Goal: Task Accomplishment & Management: Manage account settings

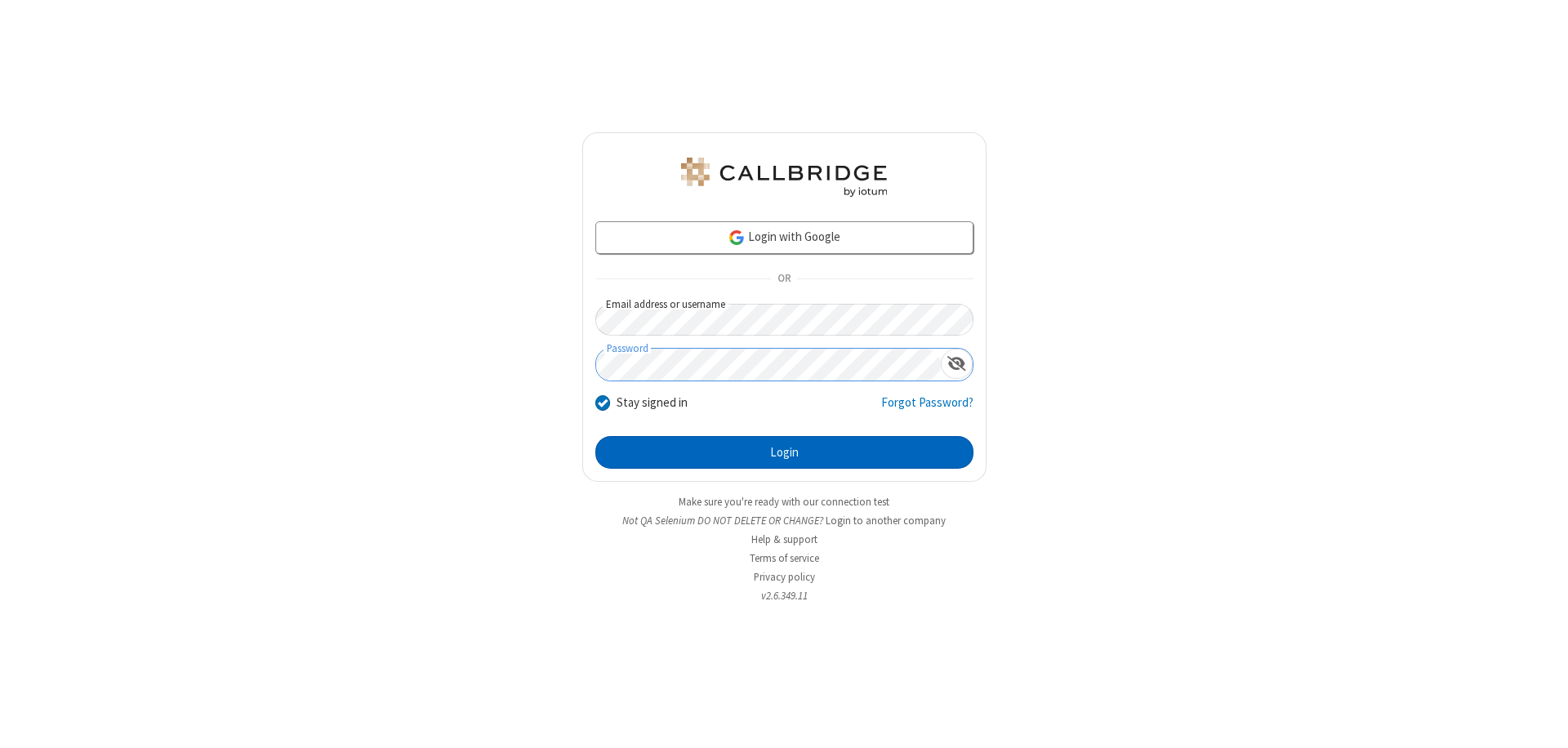
click at [784, 452] on button "Login" at bounding box center [784, 451] width 378 height 33
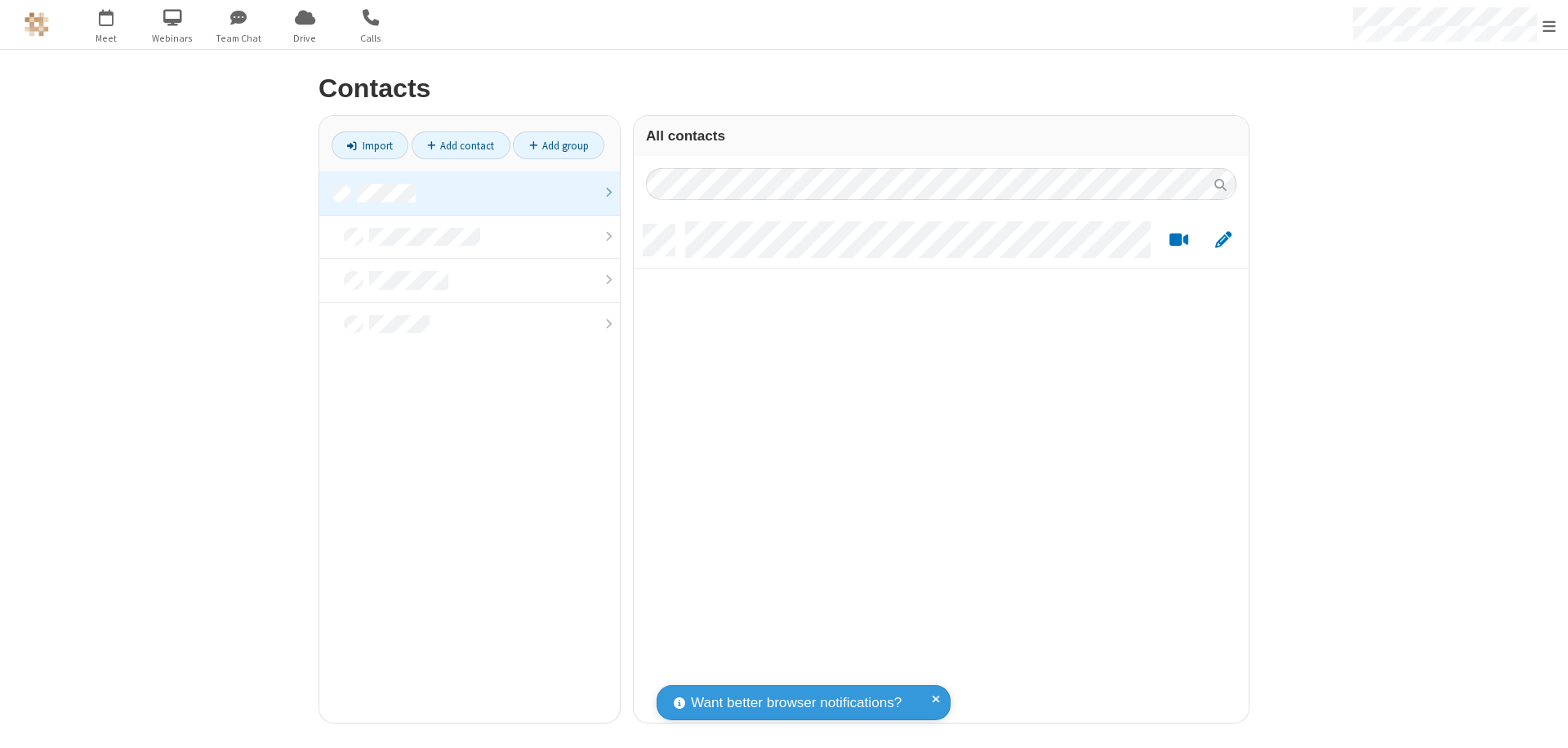
click at [469, 193] on link at bounding box center [469, 193] width 301 height 44
click at [460, 145] on link "Add contact" at bounding box center [461, 145] width 99 height 28
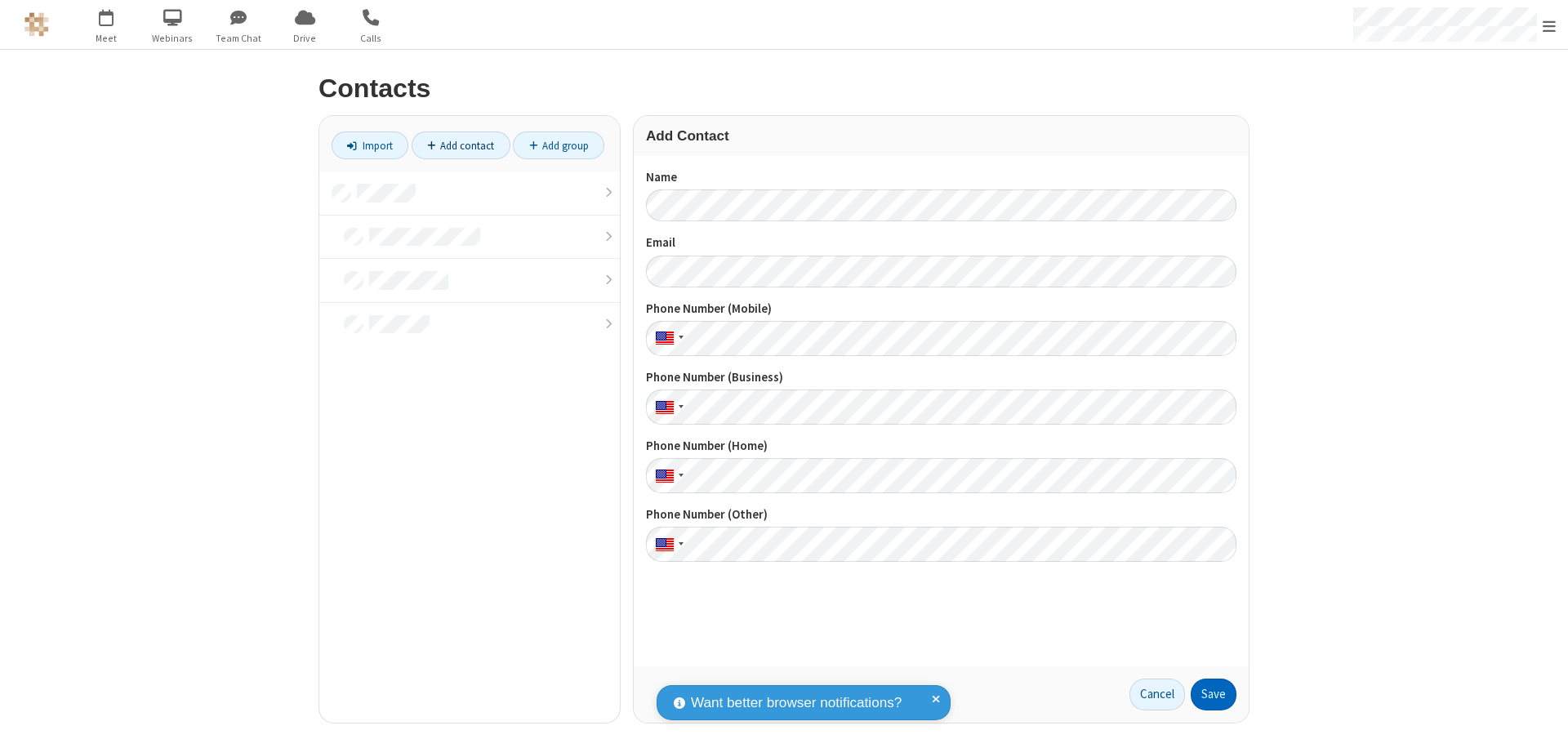
click at [1213, 694] on button "Save" at bounding box center [1213, 695] width 45 height 33
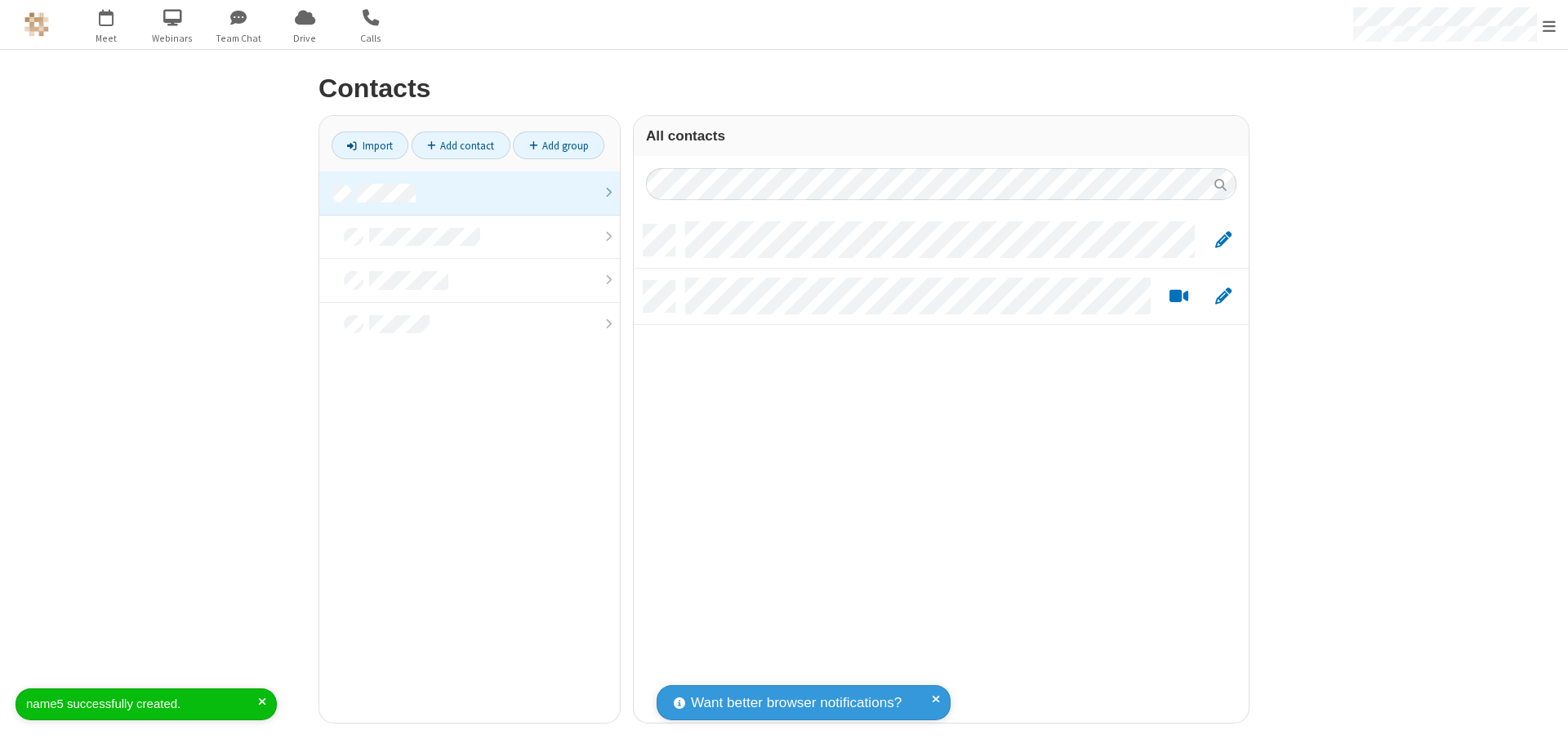
scroll to position [498, 603]
